Goal: Obtain resource: Download file/media

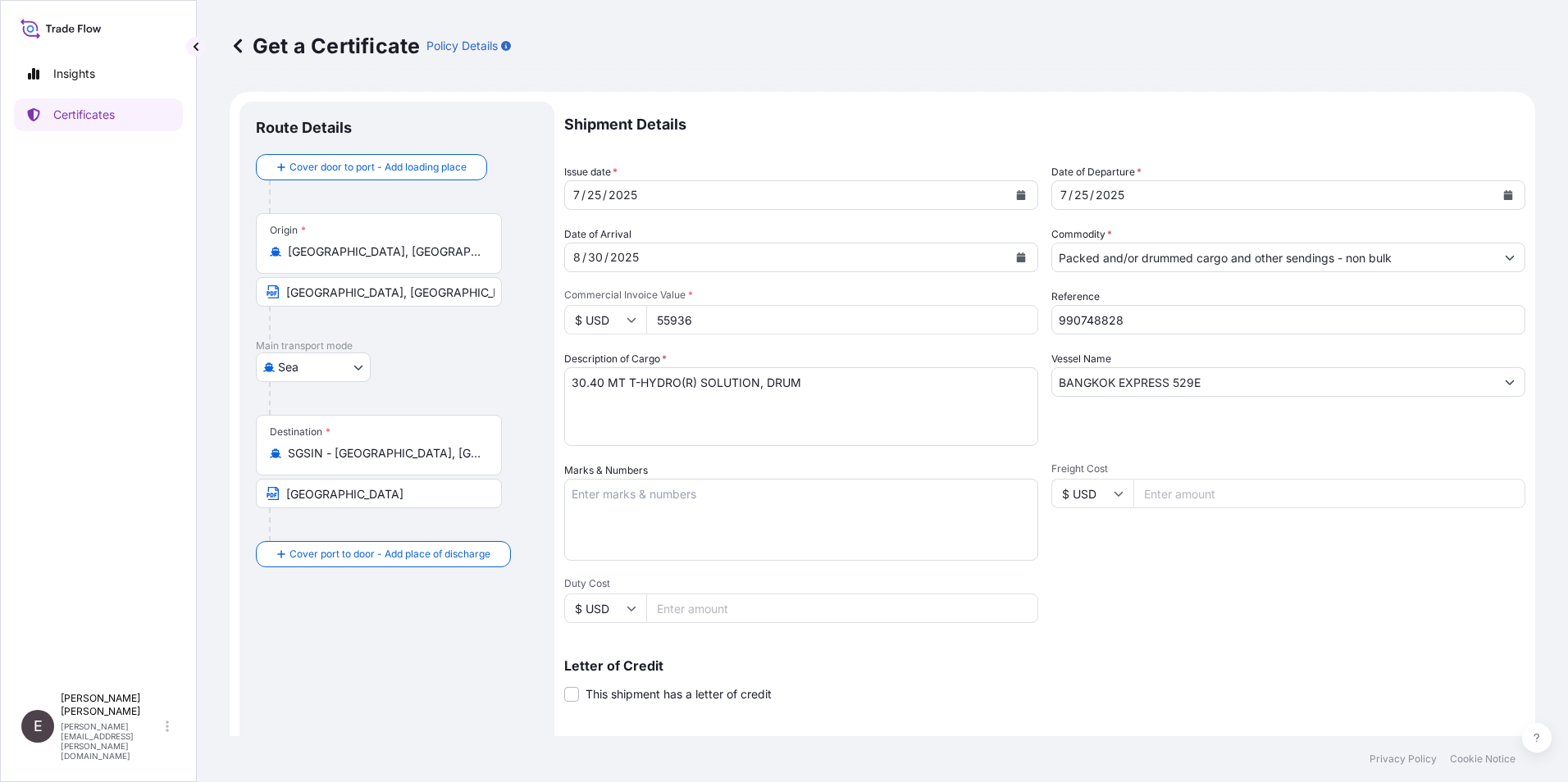
select select "Sea"
select select "32022"
click at [1020, 196] on button "Calendar" at bounding box center [1021, 196] width 26 height 26
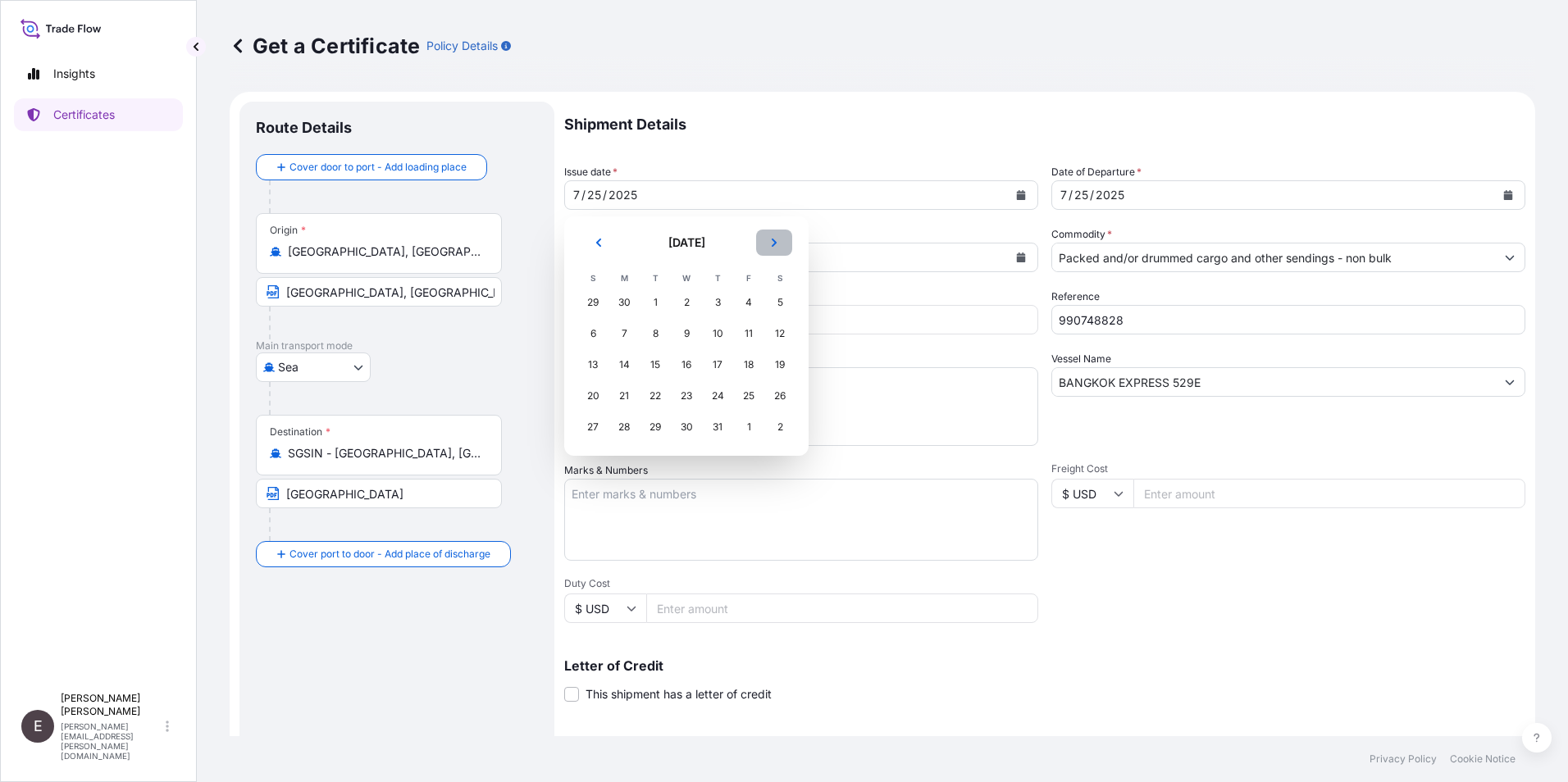
click at [770, 239] on icon "Next" at bounding box center [774, 243] width 10 height 10
click at [719, 328] on div "7" at bounding box center [718, 334] width 30 height 30
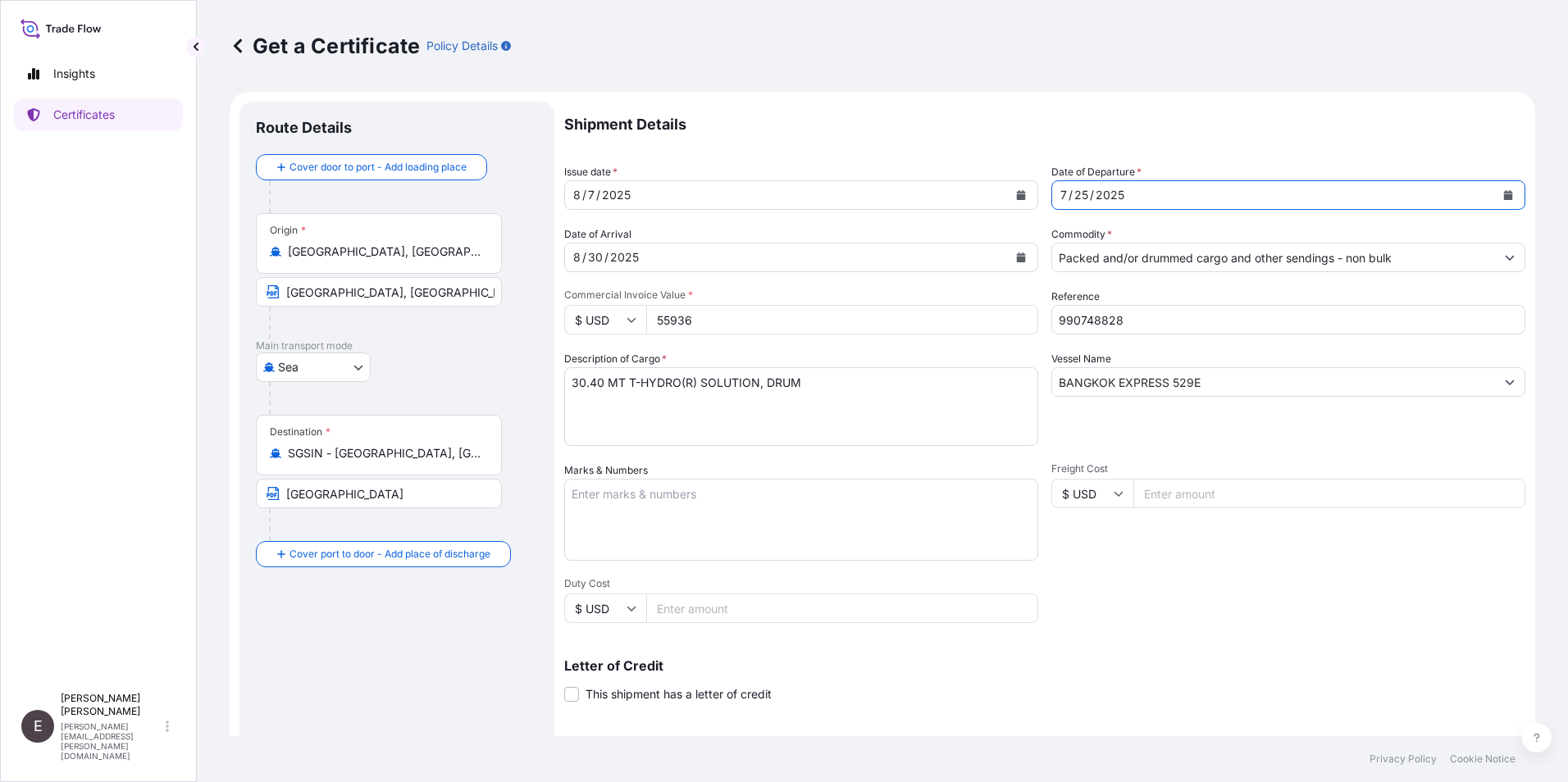
click at [1495, 189] on button "Calendar" at bounding box center [1508, 196] width 26 height 26
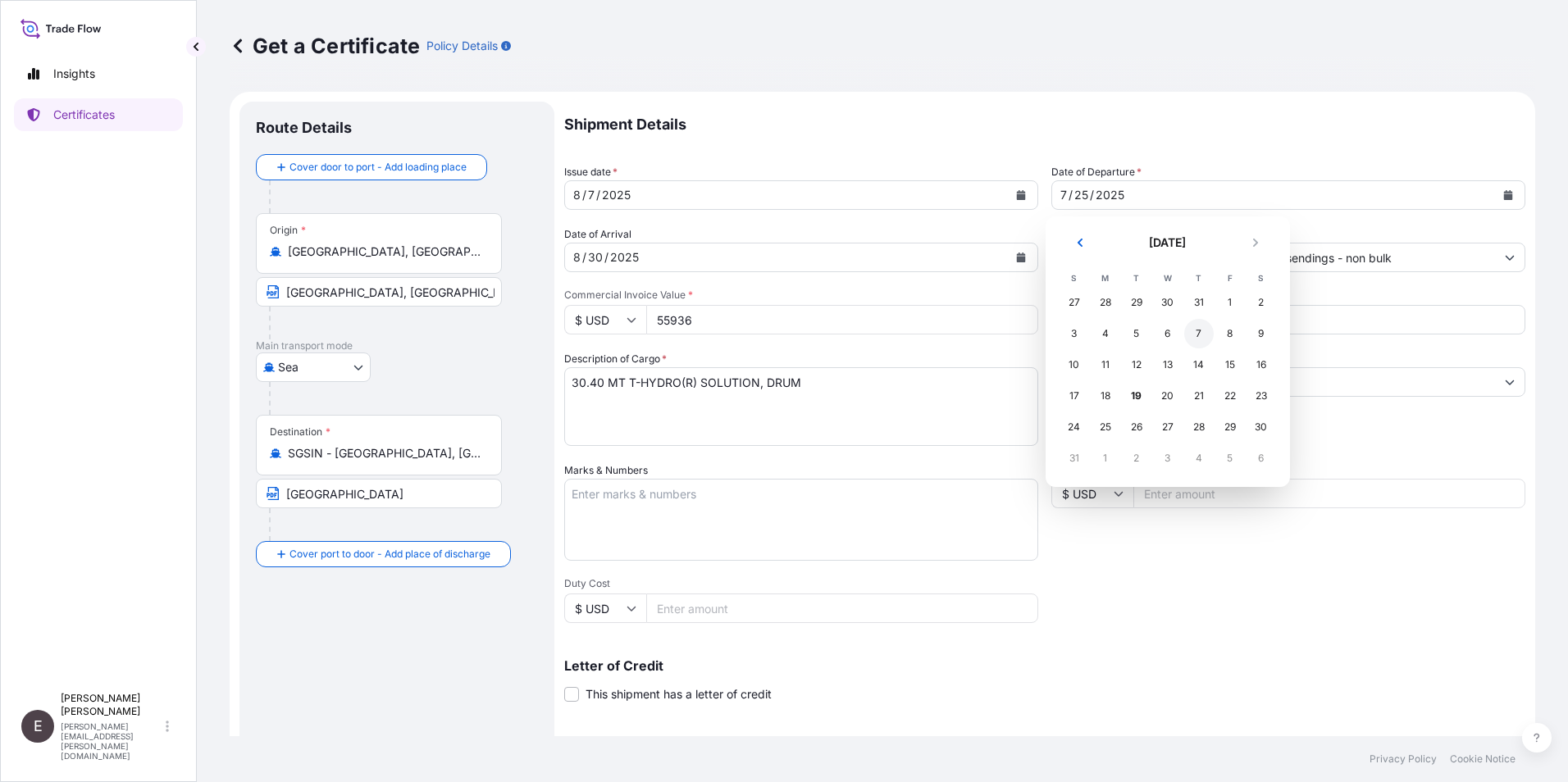
click at [1199, 330] on div "7" at bounding box center [1199, 334] width 30 height 30
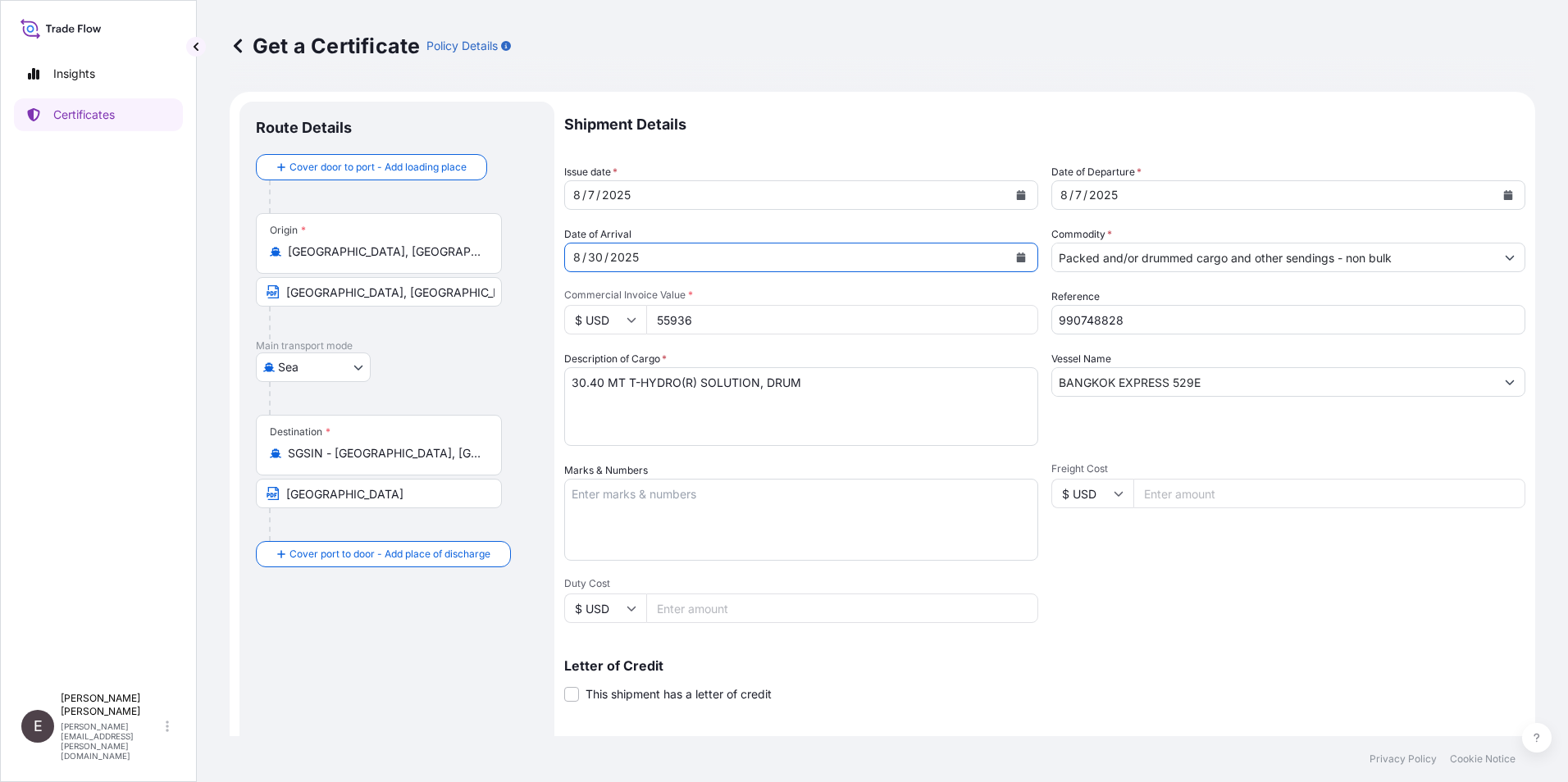
click at [1018, 258] on icon "Calendar" at bounding box center [1021, 257] width 9 height 10
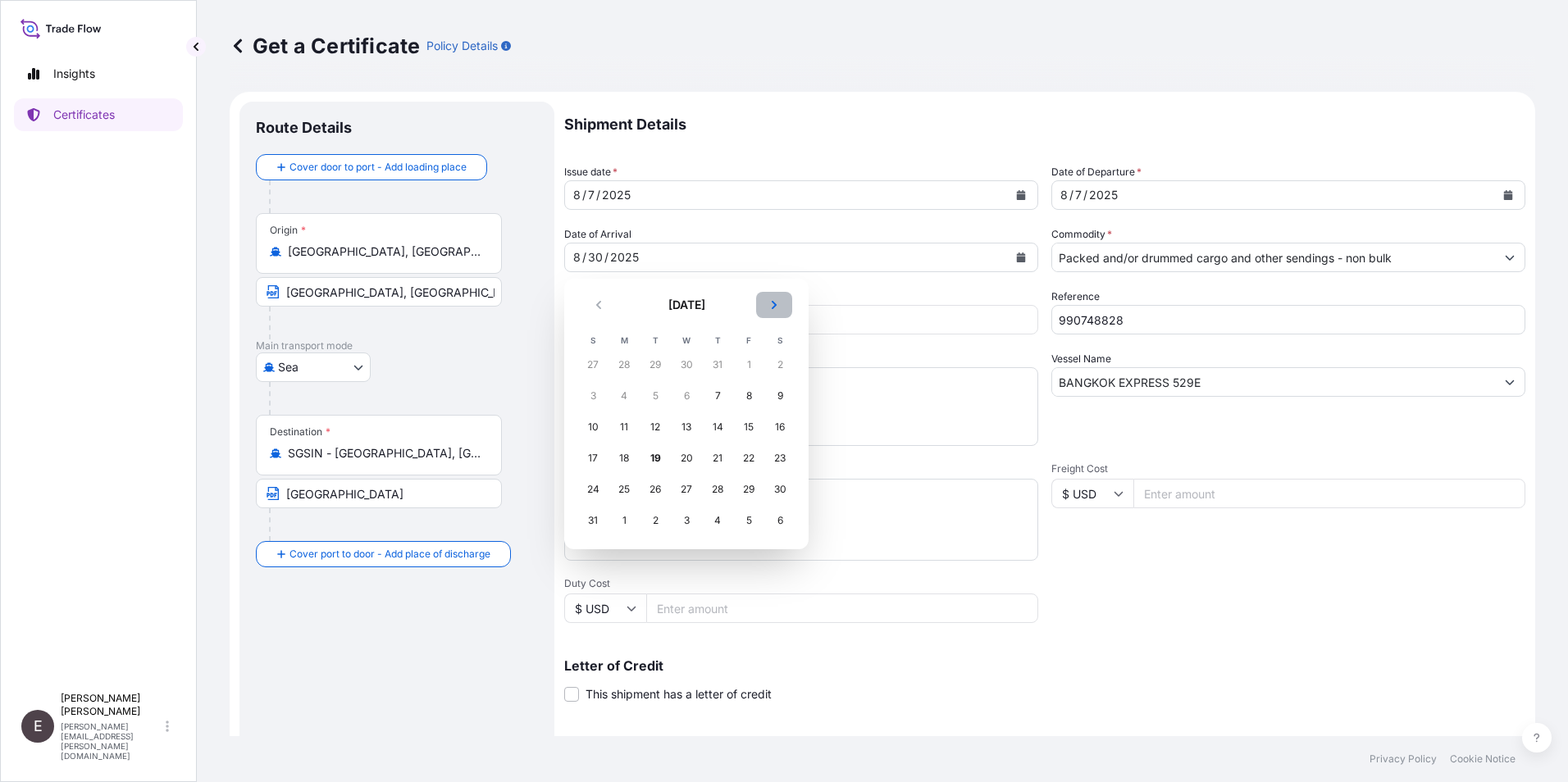
click at [779, 306] on button "Next" at bounding box center [774, 305] width 36 height 26
click at [783, 396] on div "13" at bounding box center [780, 396] width 30 height 30
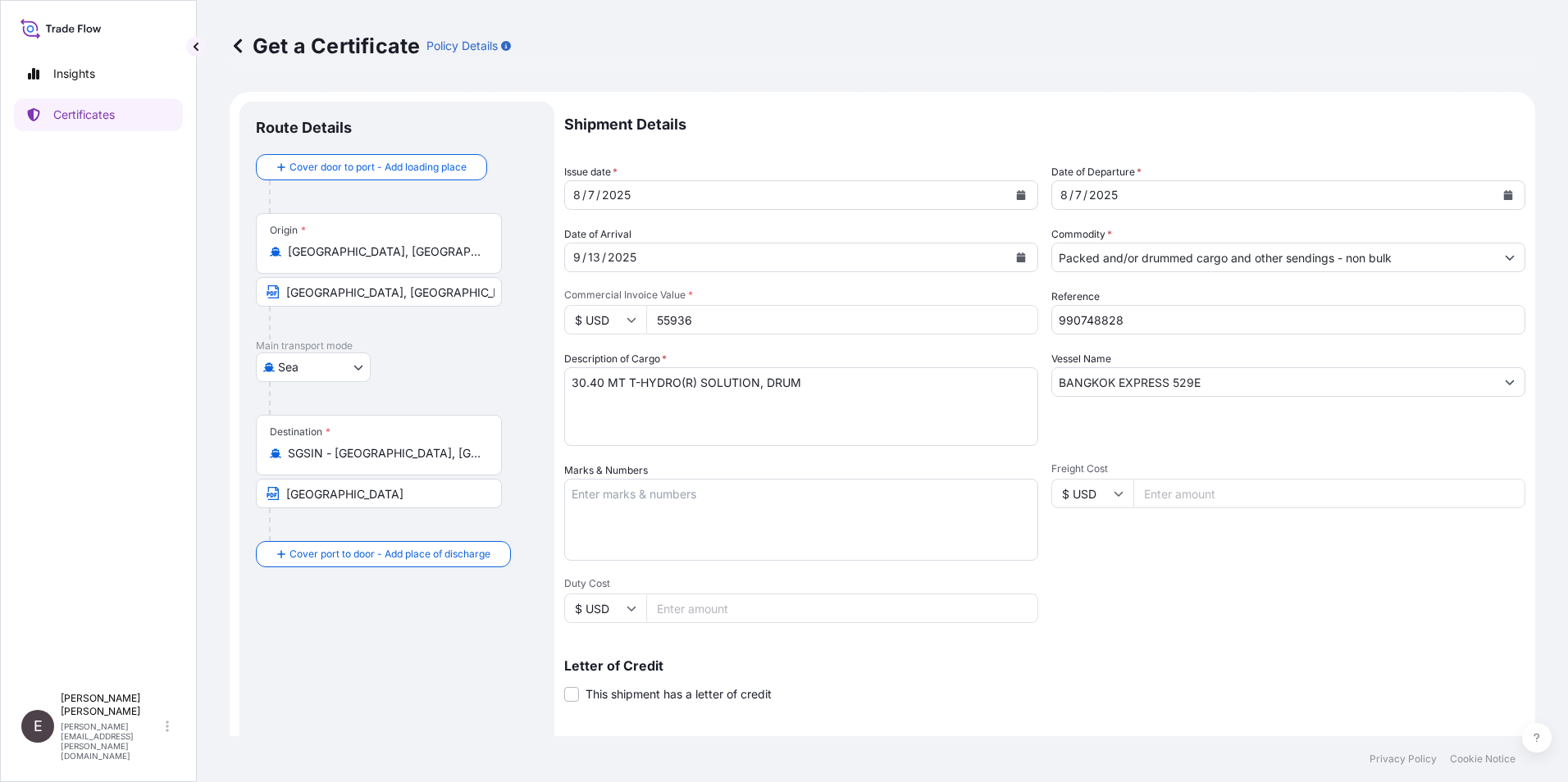
drag, startPoint x: 741, startPoint y: 323, endPoint x: 494, endPoint y: 324, distance: 247.0
click at [494, 324] on form "Route Details Cover door to port - Add loading place Place of loading Road / [G…" at bounding box center [882, 515] width 1306 height 846
type input "55936.00"
drag, startPoint x: 1081, startPoint y: 321, endPoint x: 1221, endPoint y: 325, distance: 140.1
click at [1221, 325] on input "990748828" at bounding box center [1288, 320] width 474 height 30
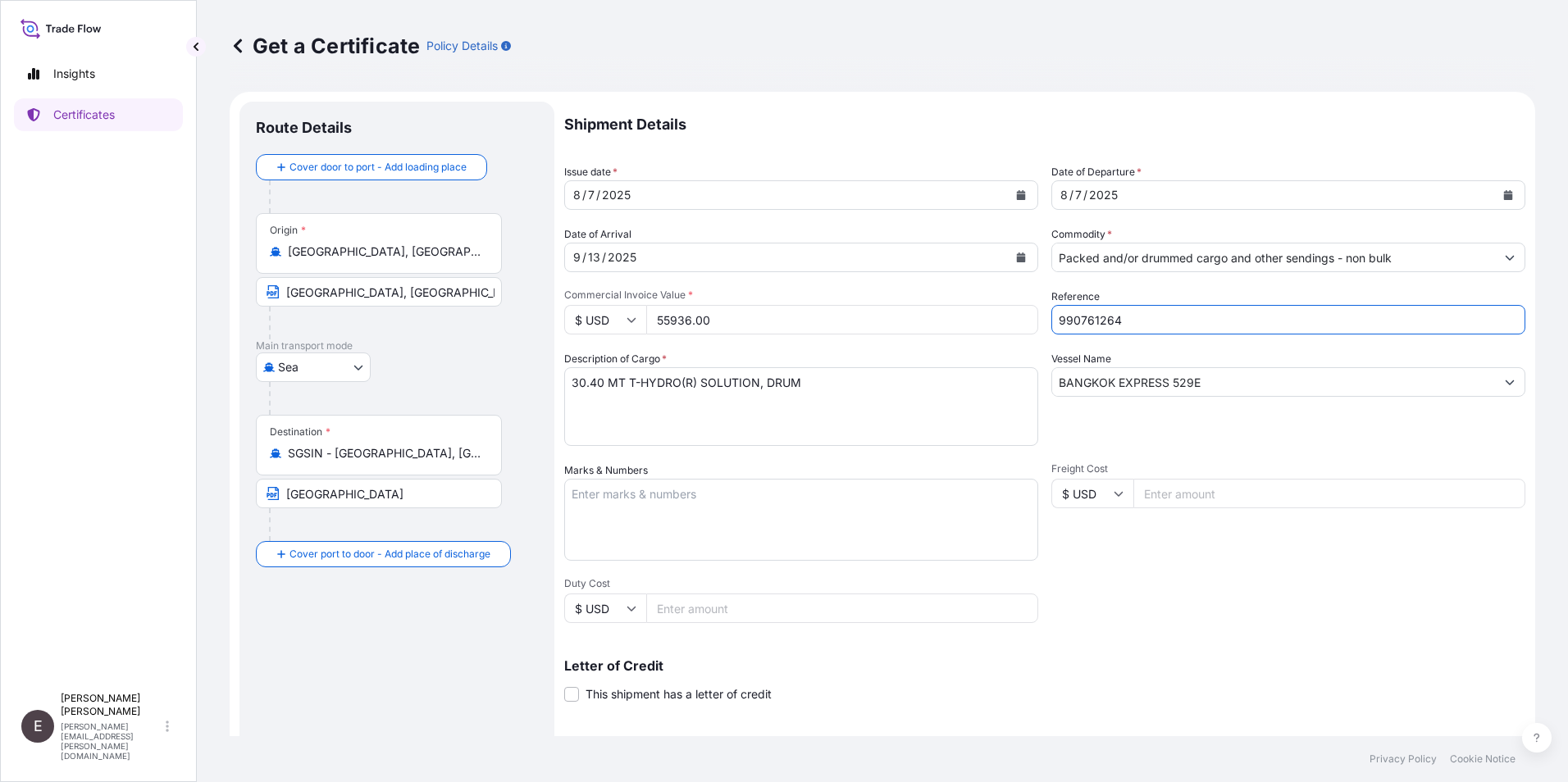
type input "990761264"
drag, startPoint x: 1211, startPoint y: 379, endPoint x: 957, endPoint y: 380, distance: 254.0
click at [957, 380] on div "Shipment Details Issue date * [DATE] Date of Departure * [DATE] Date of Arrival…" at bounding box center [1045, 492] width 961 height 781
type input "t"
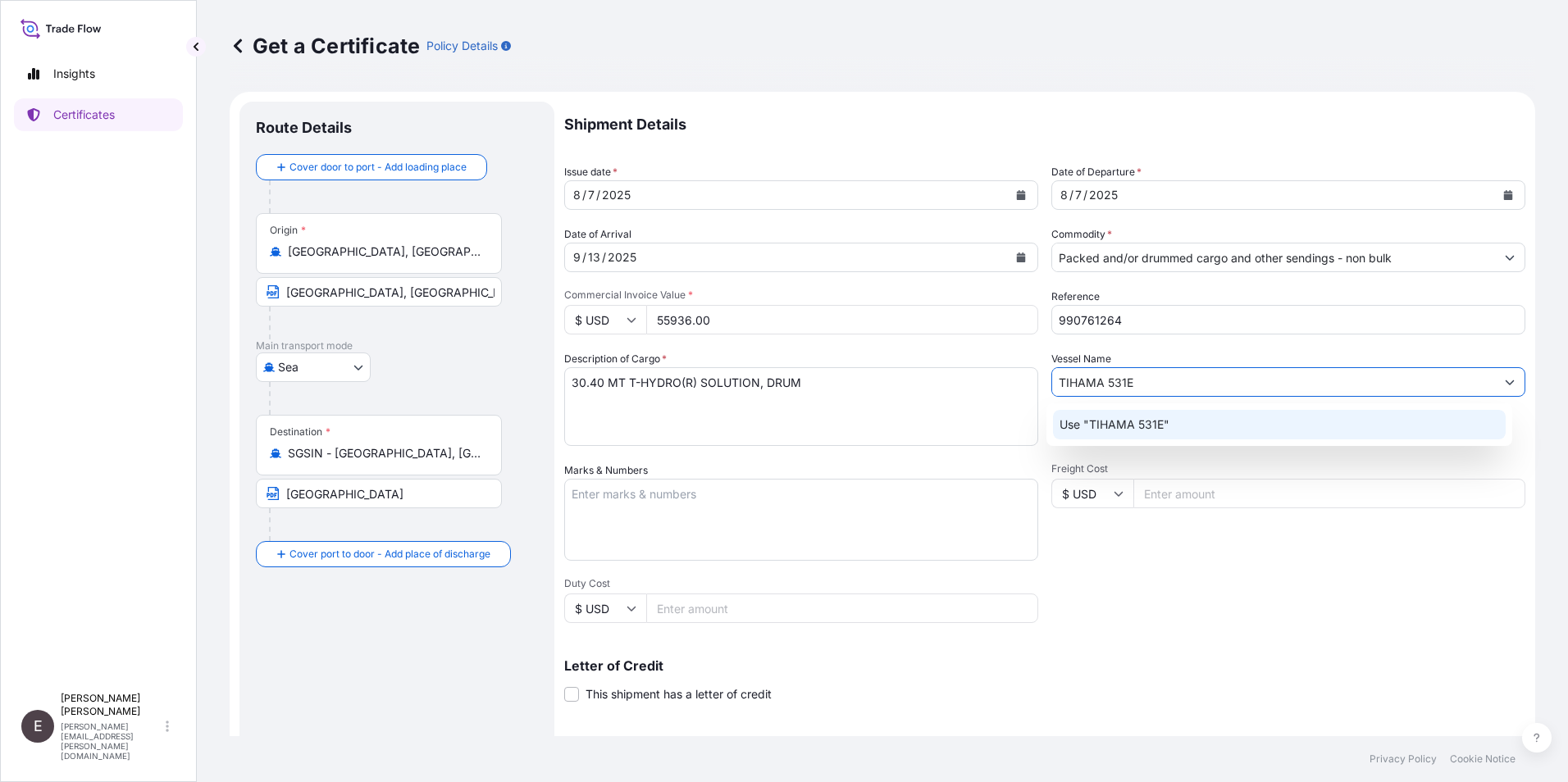
click at [1155, 419] on p "Use "TIHAMA 531E"" at bounding box center [1114, 425] width 110 height 16
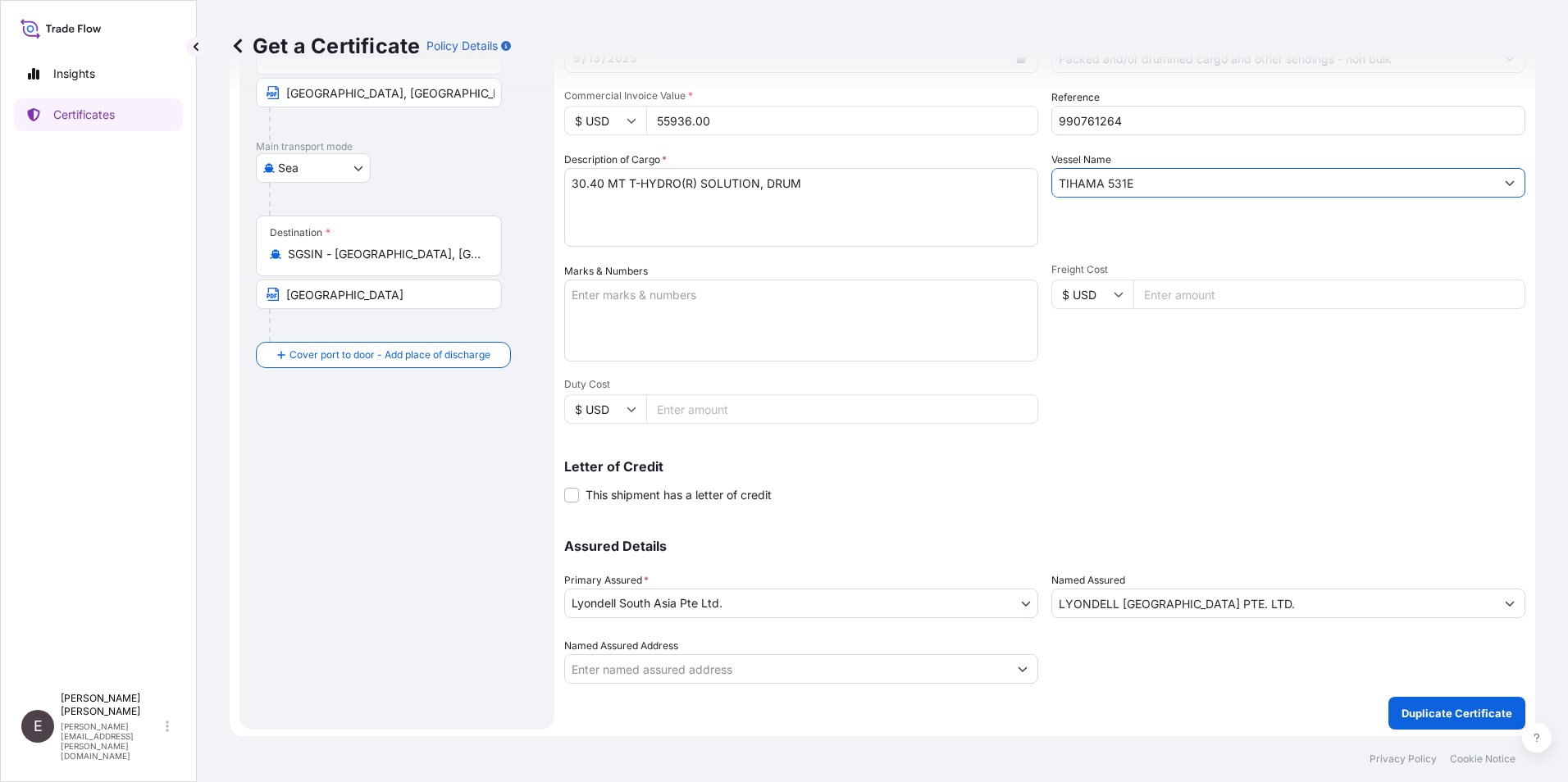
scroll to position [202, 0]
type input "TIHAMA 531E"
click at [1430, 702] on p "Duplicate Certificate" at bounding box center [1457, 710] width 111 height 16
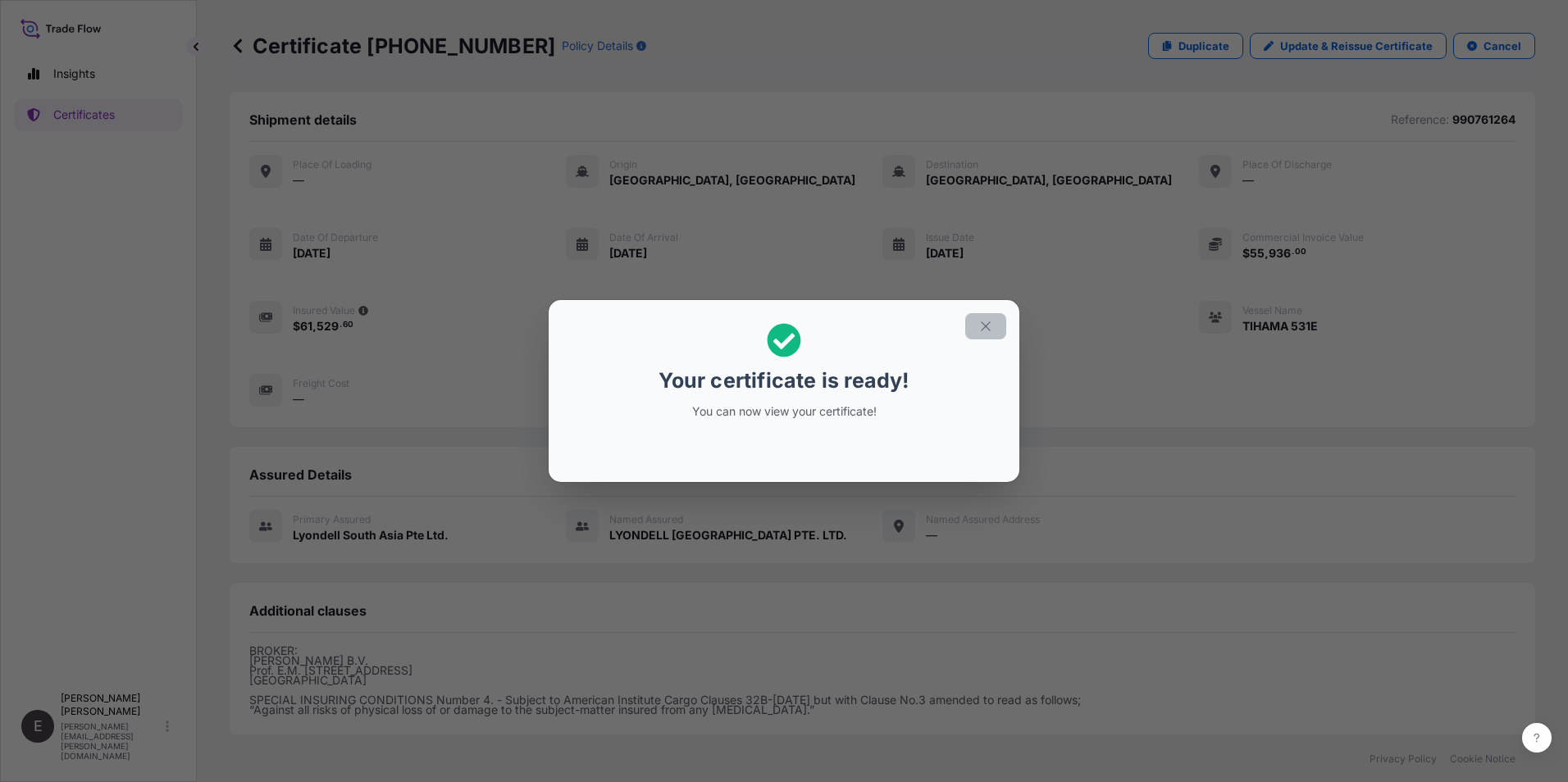
click at [995, 322] on button "button" at bounding box center [985, 327] width 41 height 26
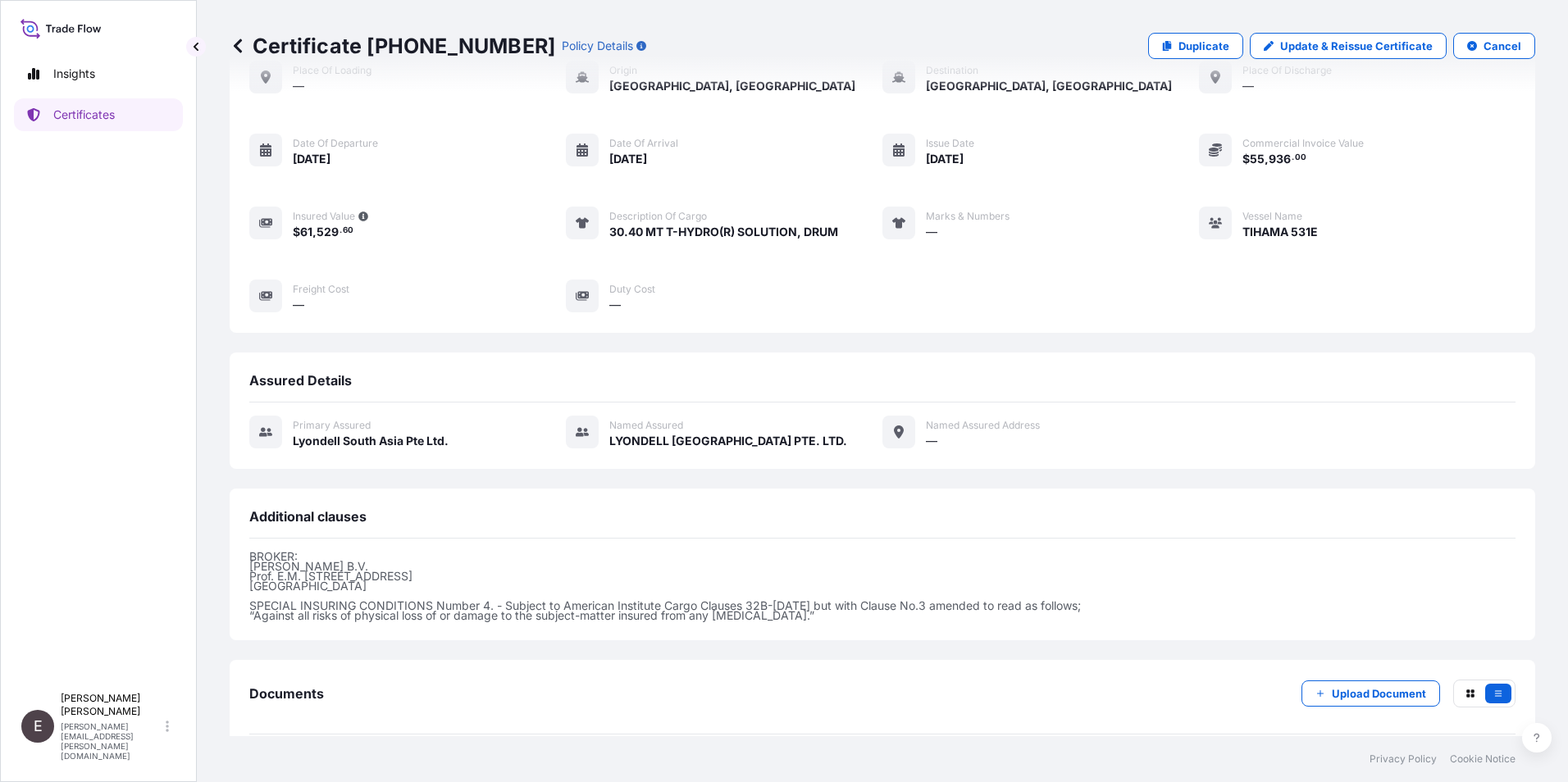
scroll to position [172, 0]
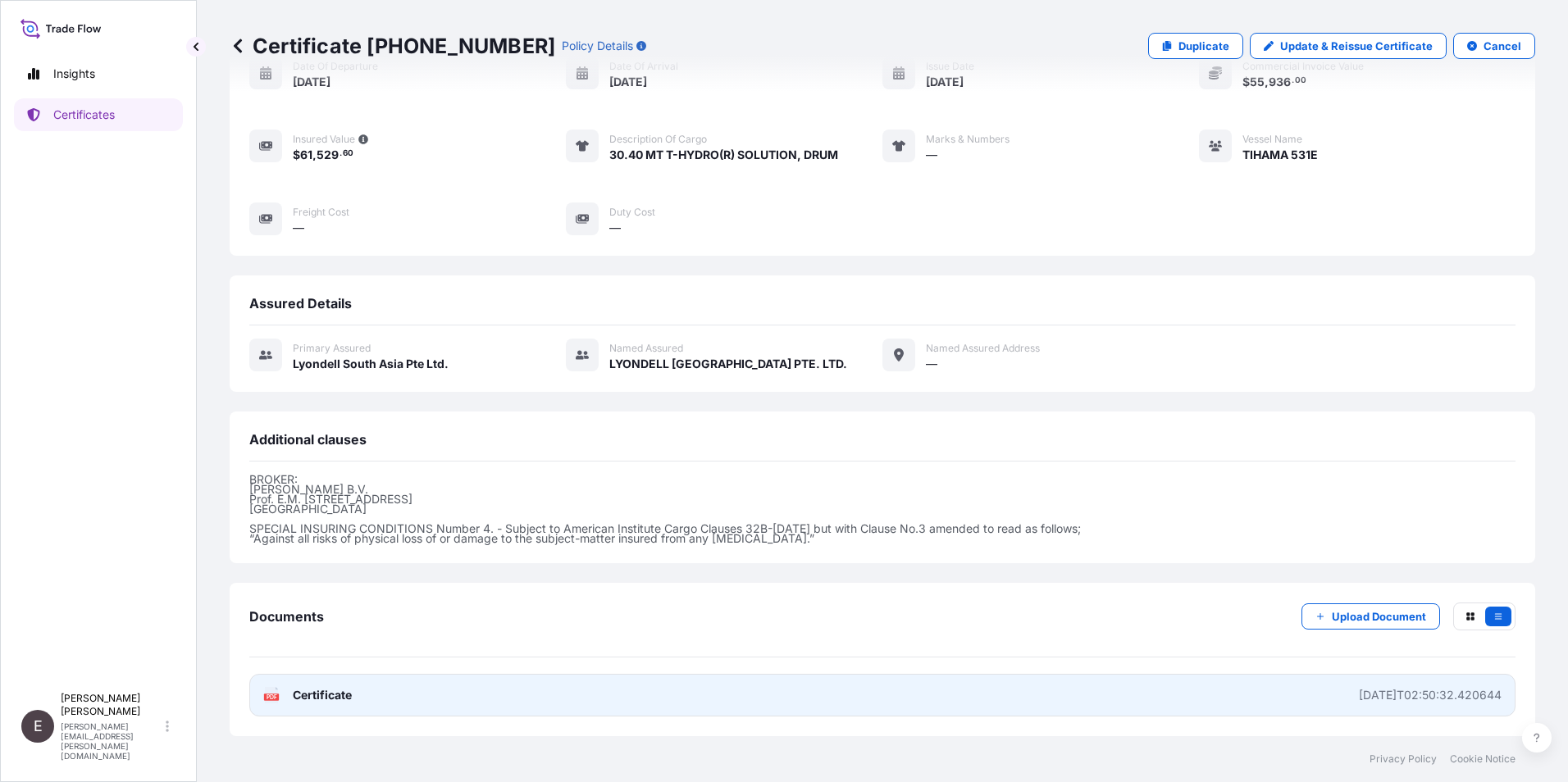
click at [334, 695] on span "Certificate" at bounding box center [323, 695] width 59 height 16
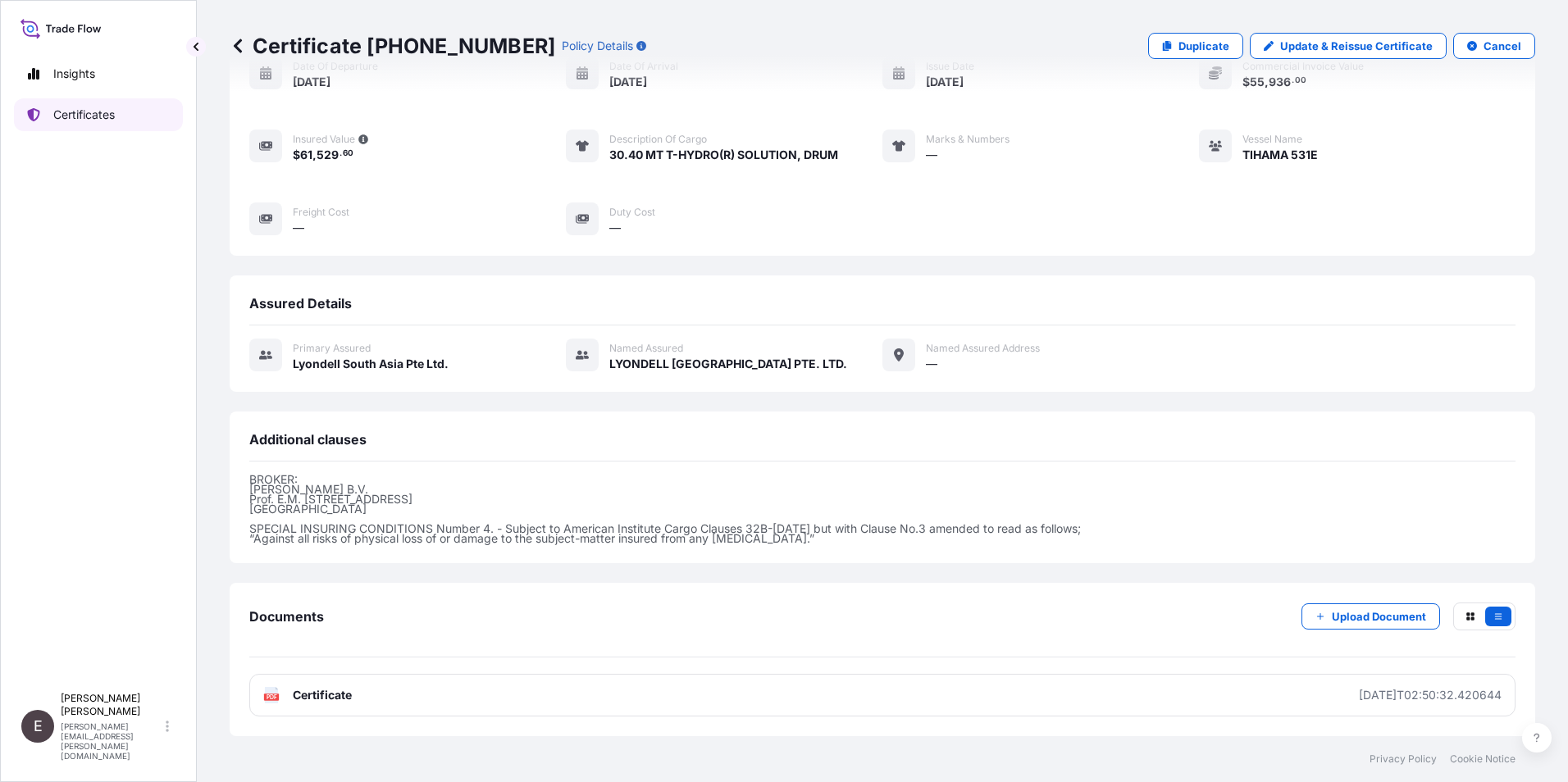
click at [108, 105] on link "Certificates" at bounding box center [98, 115] width 169 height 33
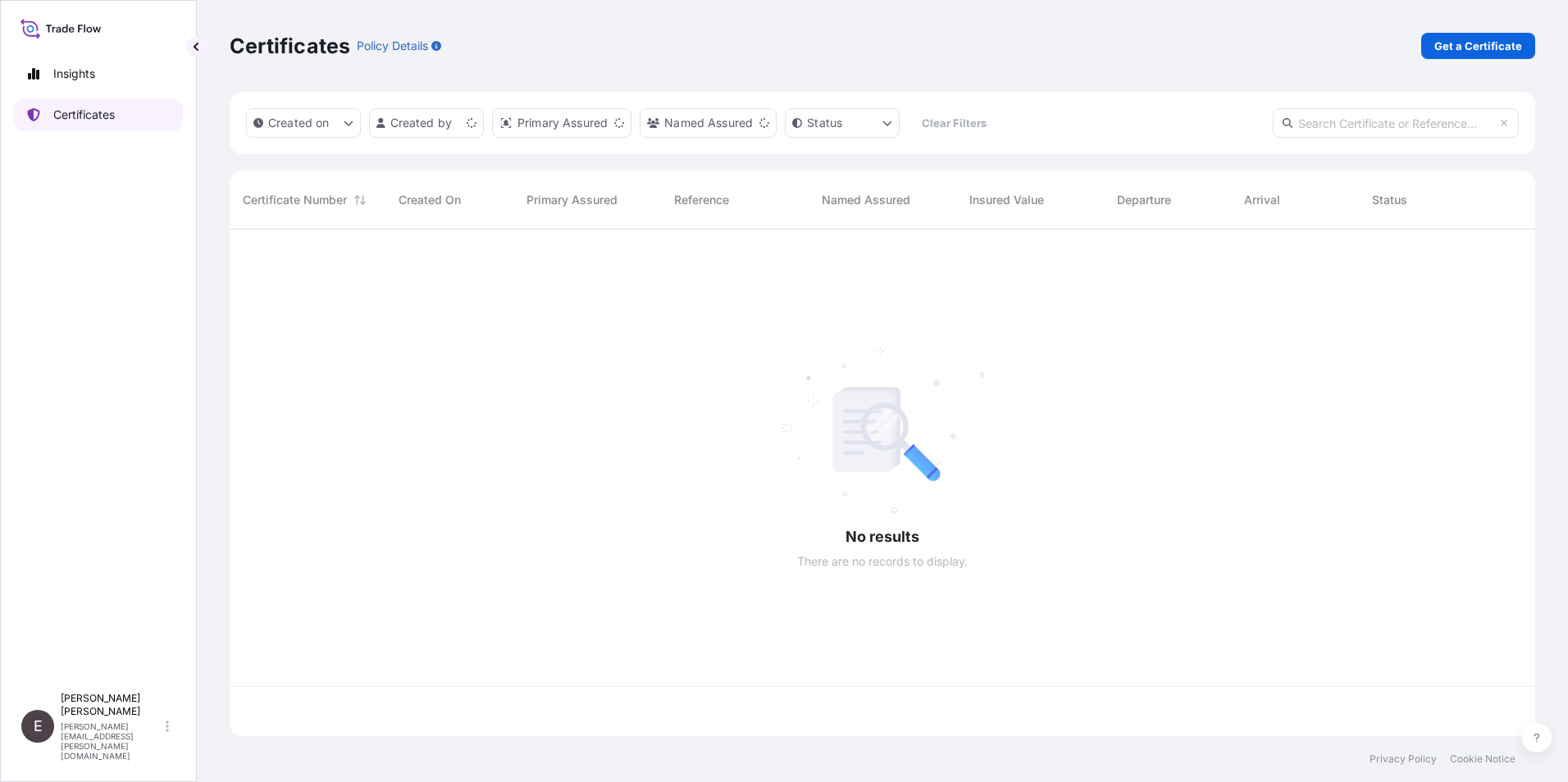
scroll to position [503, 1293]
